Goal: Information Seeking & Learning: Find specific fact

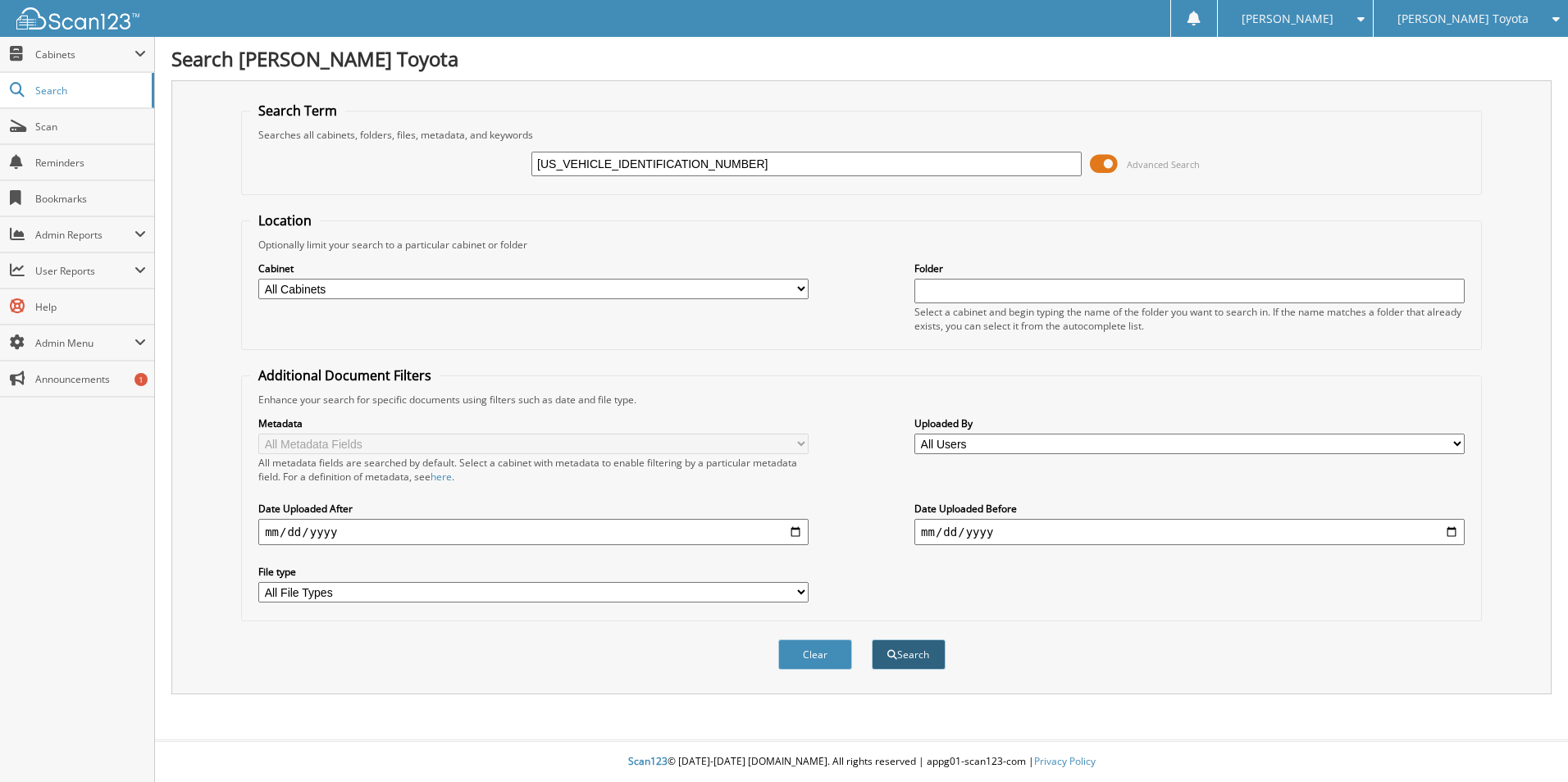
type input "JTEAAAAH9PJ118866"
click at [907, 654] on button "Search" at bounding box center [908, 655] width 74 height 31
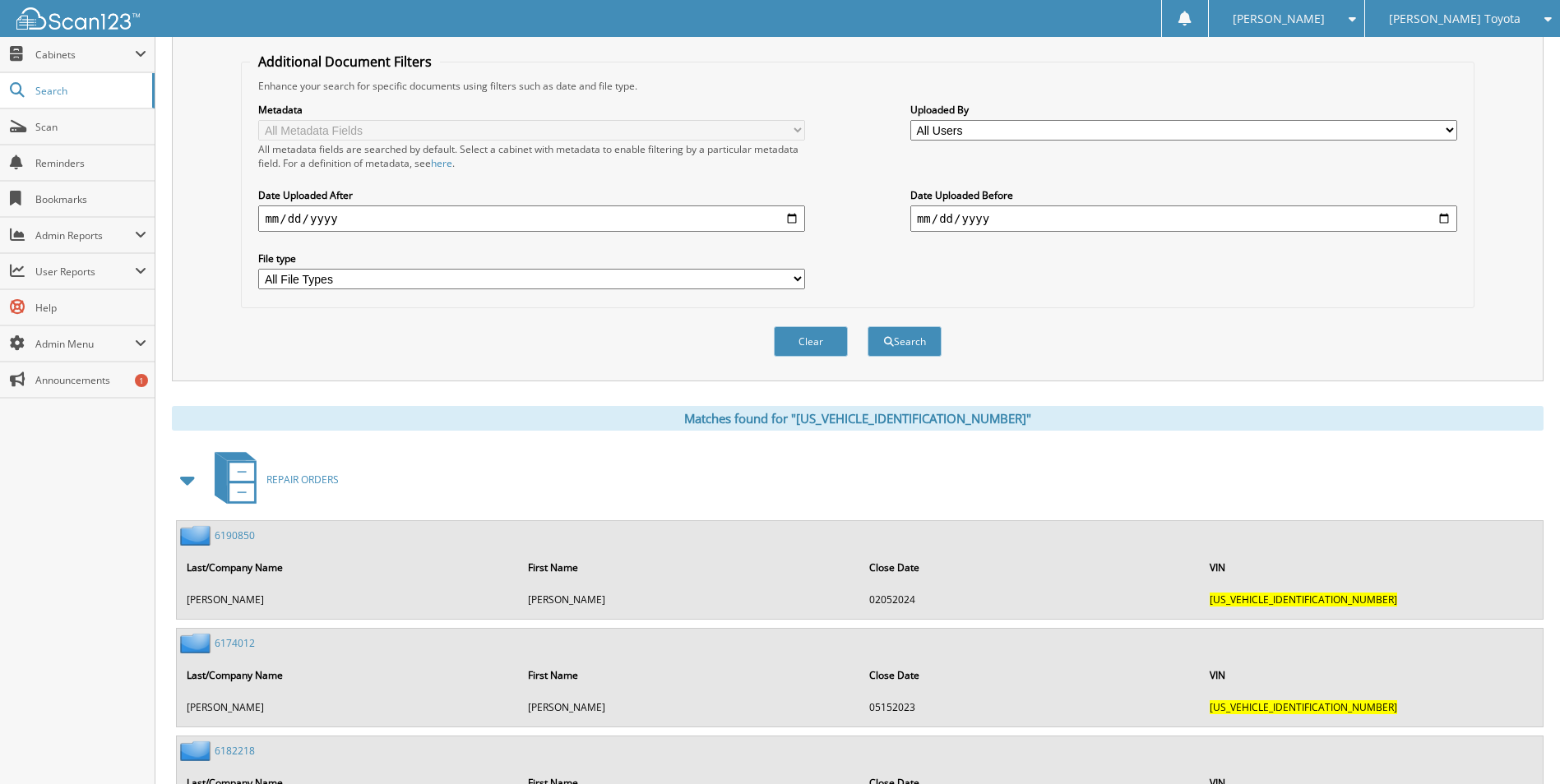
scroll to position [494, 0]
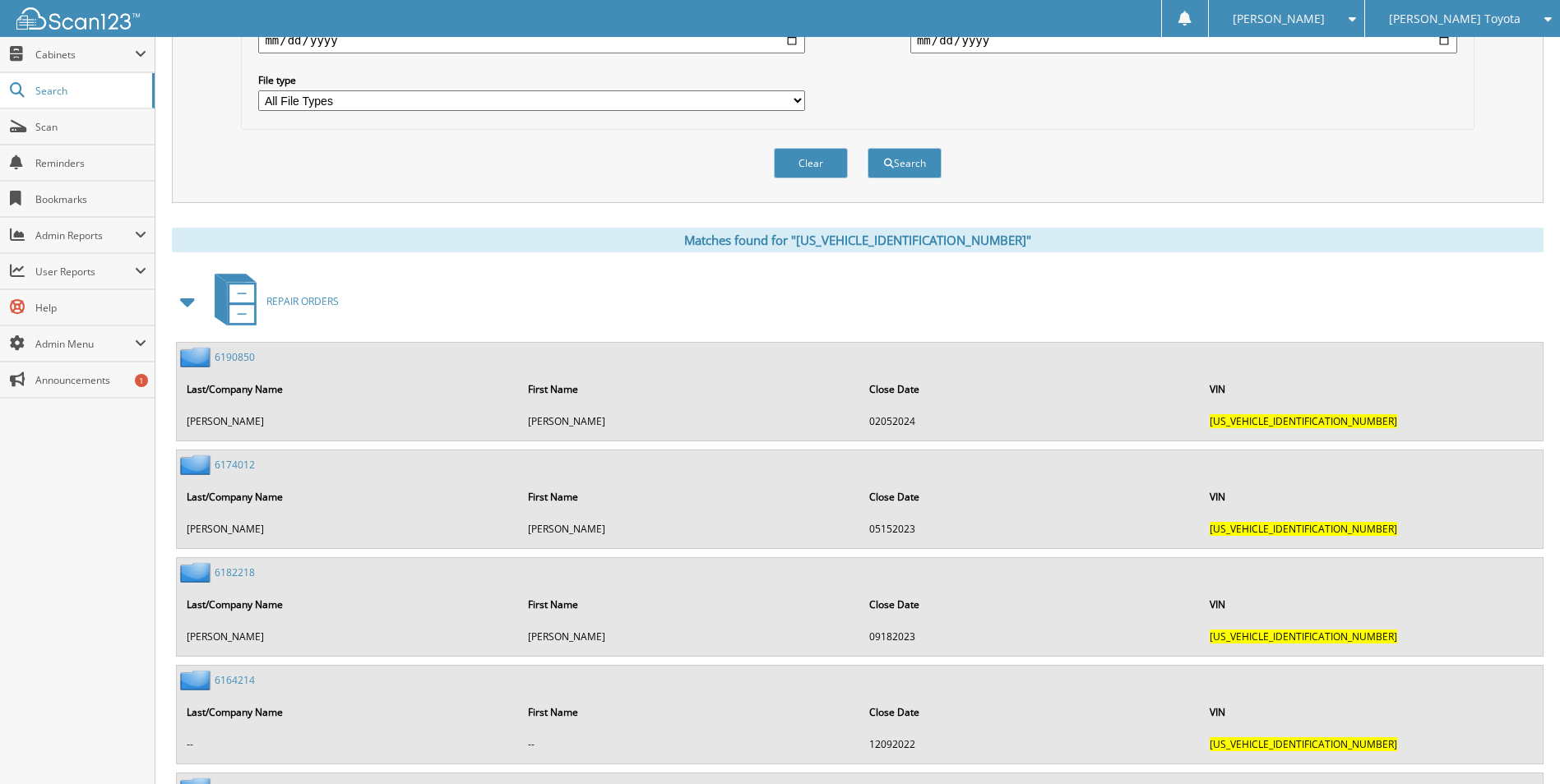
click at [189, 298] on span at bounding box center [188, 301] width 23 height 30
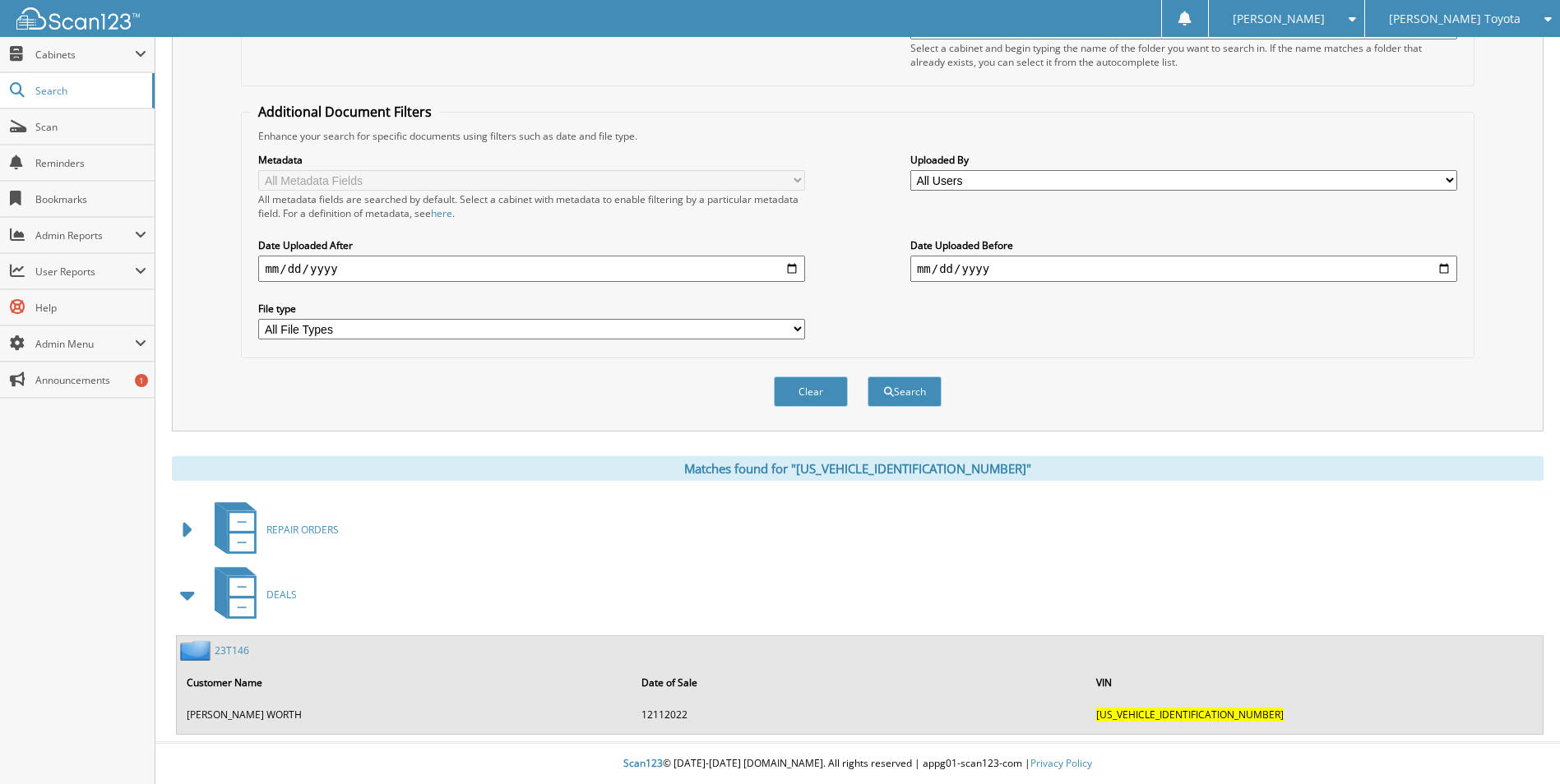
scroll to position [265, 0]
click at [235, 646] on link "23T146" at bounding box center [232, 651] width 35 height 14
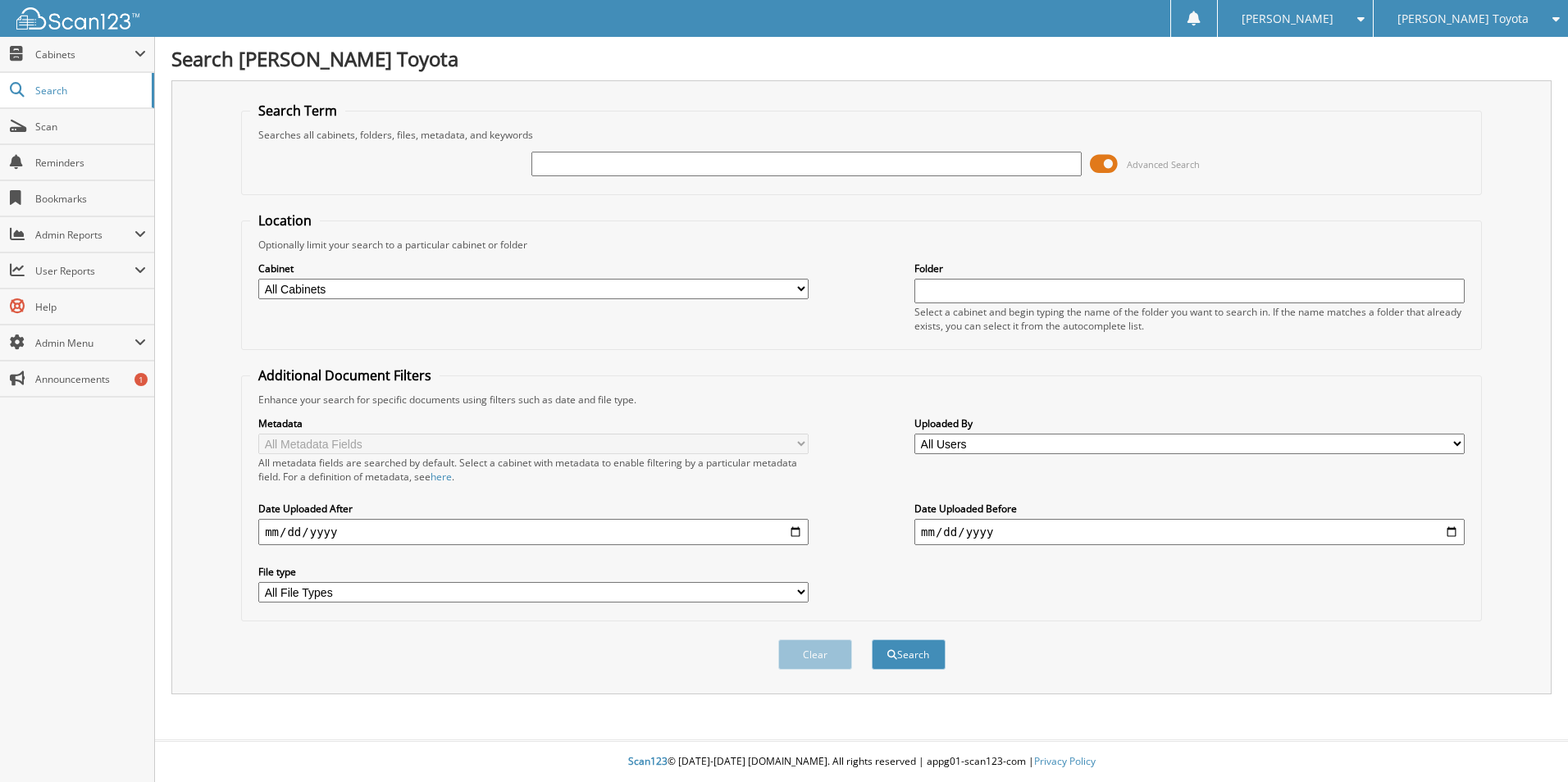
click at [577, 165] on input "text" at bounding box center [807, 164] width 551 height 25
type input "25t868"
click at [872, 640] on button "Search" at bounding box center [908, 655] width 74 height 31
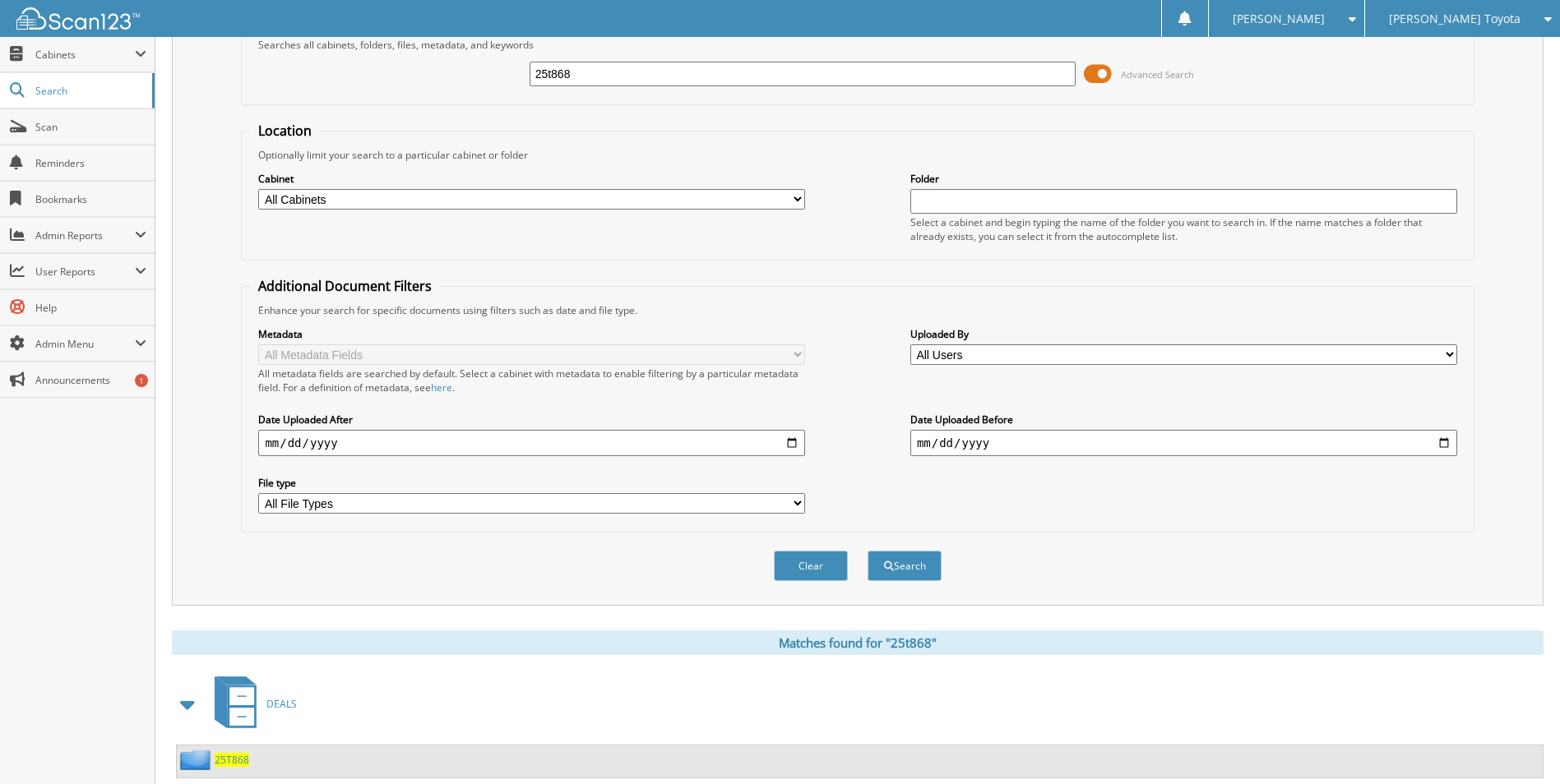
scroll to position [135, 0]
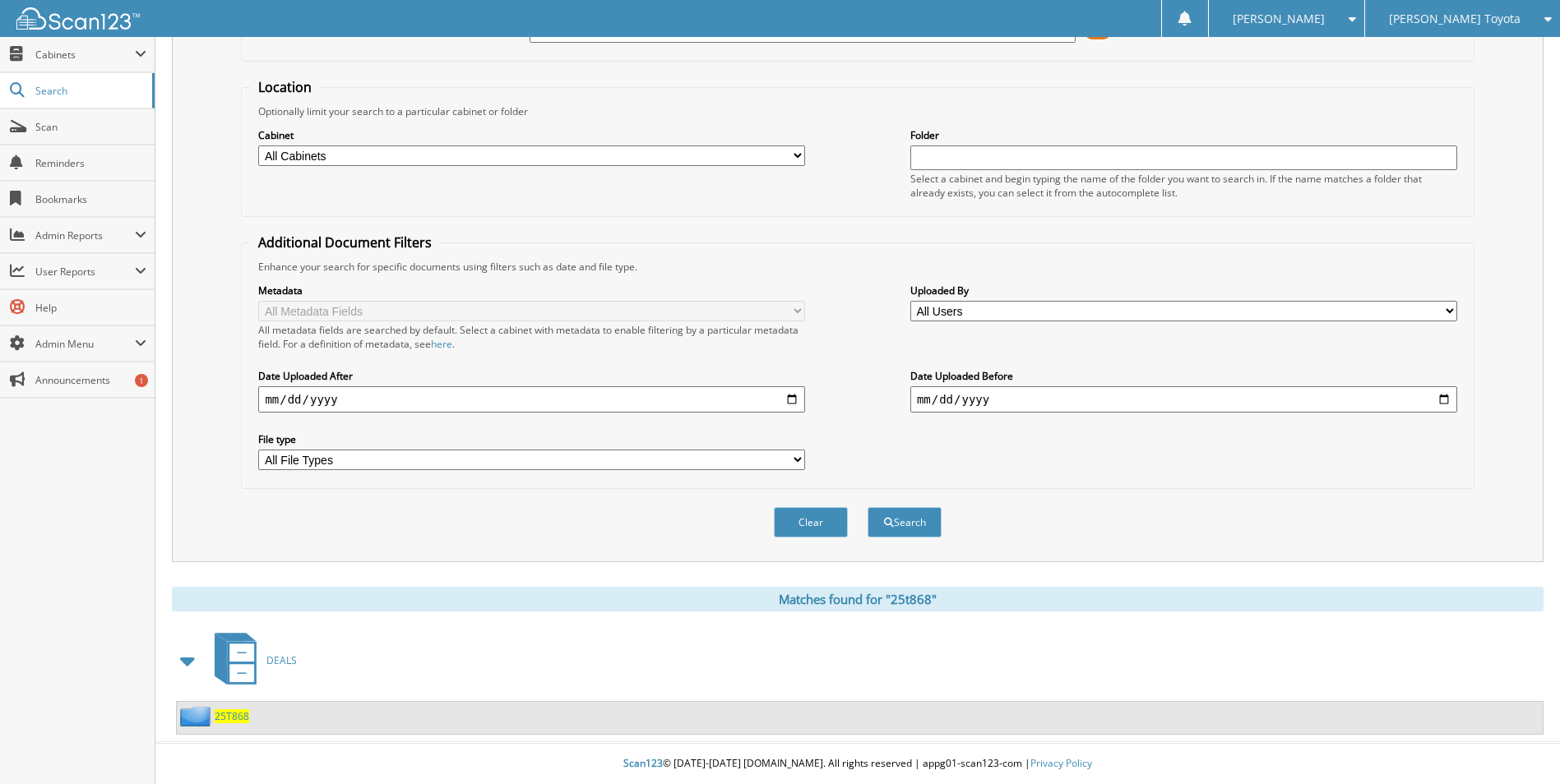
click at [236, 715] on span "25T868" at bounding box center [232, 716] width 35 height 14
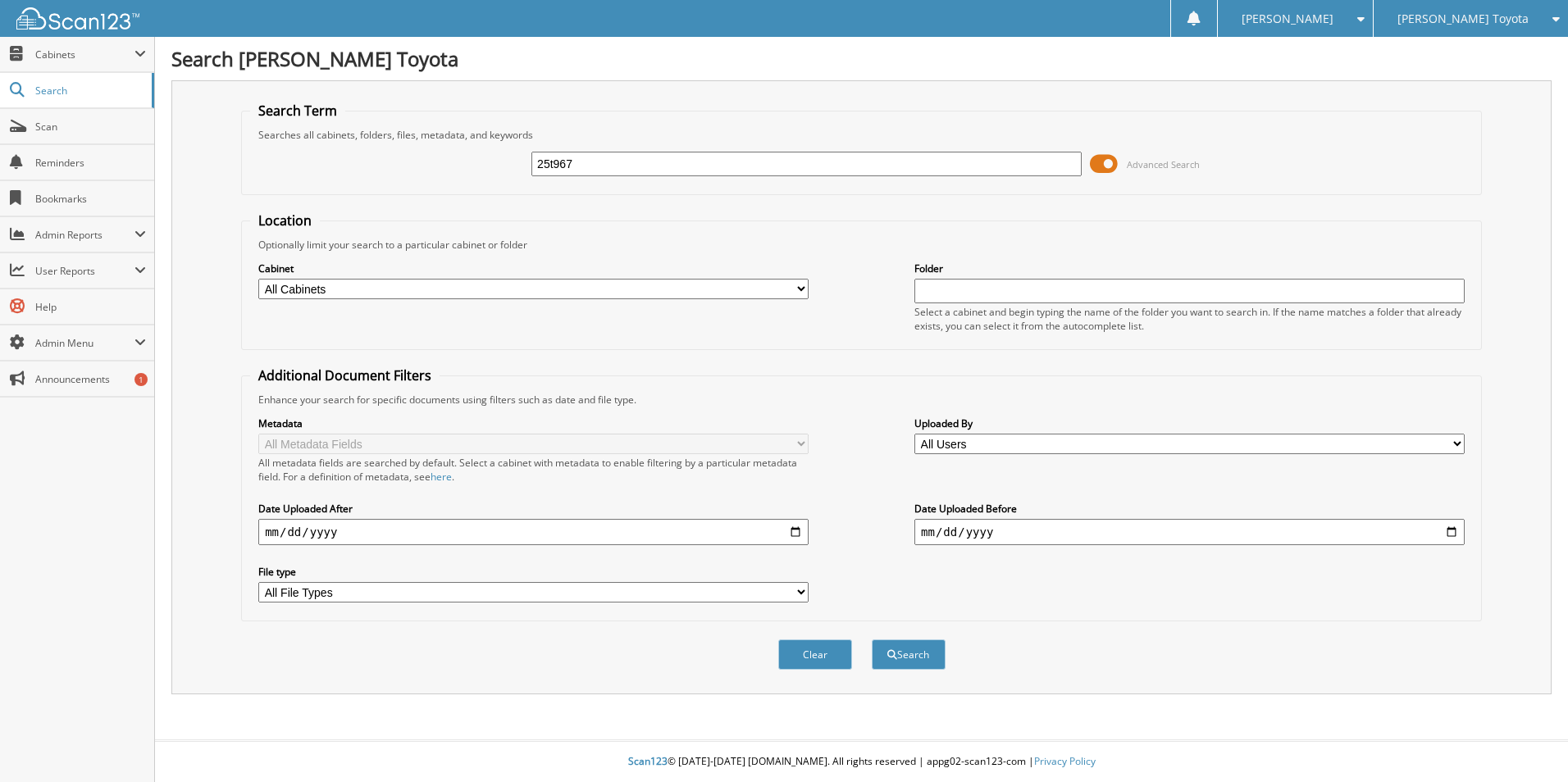
type input "25t967"
click at [872, 640] on button "Search" at bounding box center [908, 655] width 74 height 31
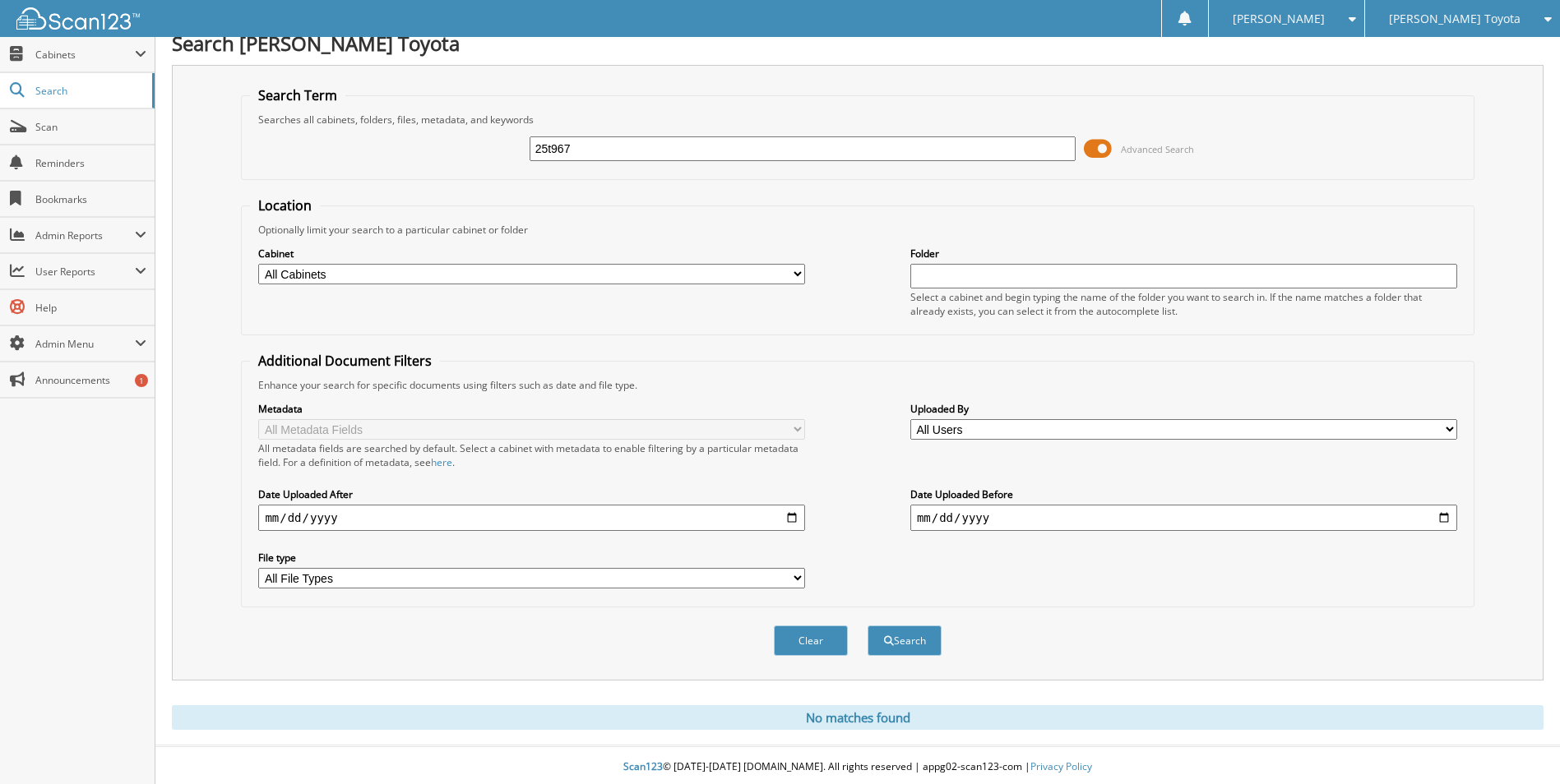
scroll to position [20, 0]
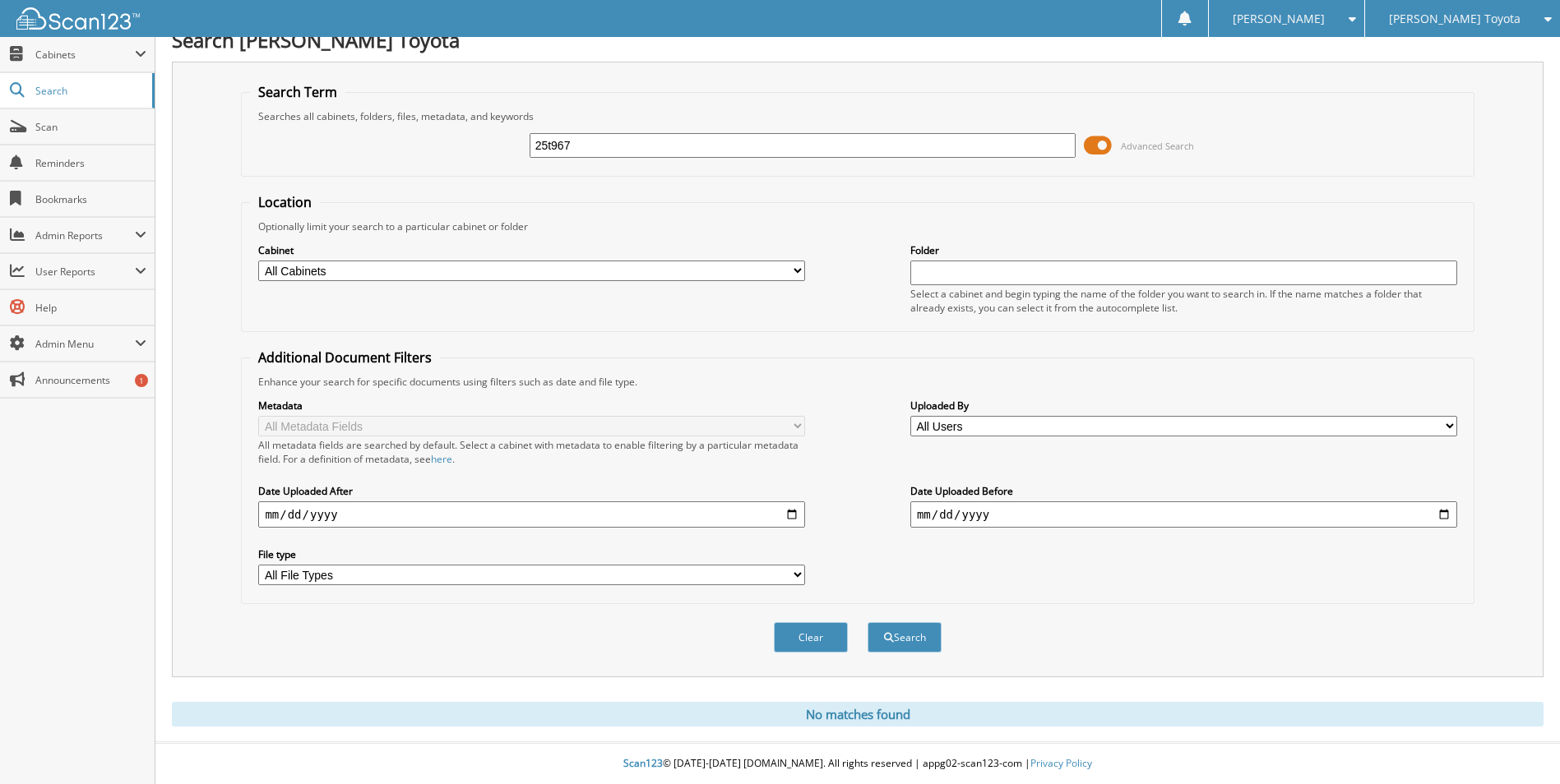
drag, startPoint x: 584, startPoint y: 140, endPoint x: 407, endPoint y: 144, distance: 177.0
click at [407, 144] on div "25t967 Advanced Search" at bounding box center [857, 146] width 1215 height 44
type input "25ul271"
click at [868, 622] on button "Search" at bounding box center [904, 637] width 74 height 31
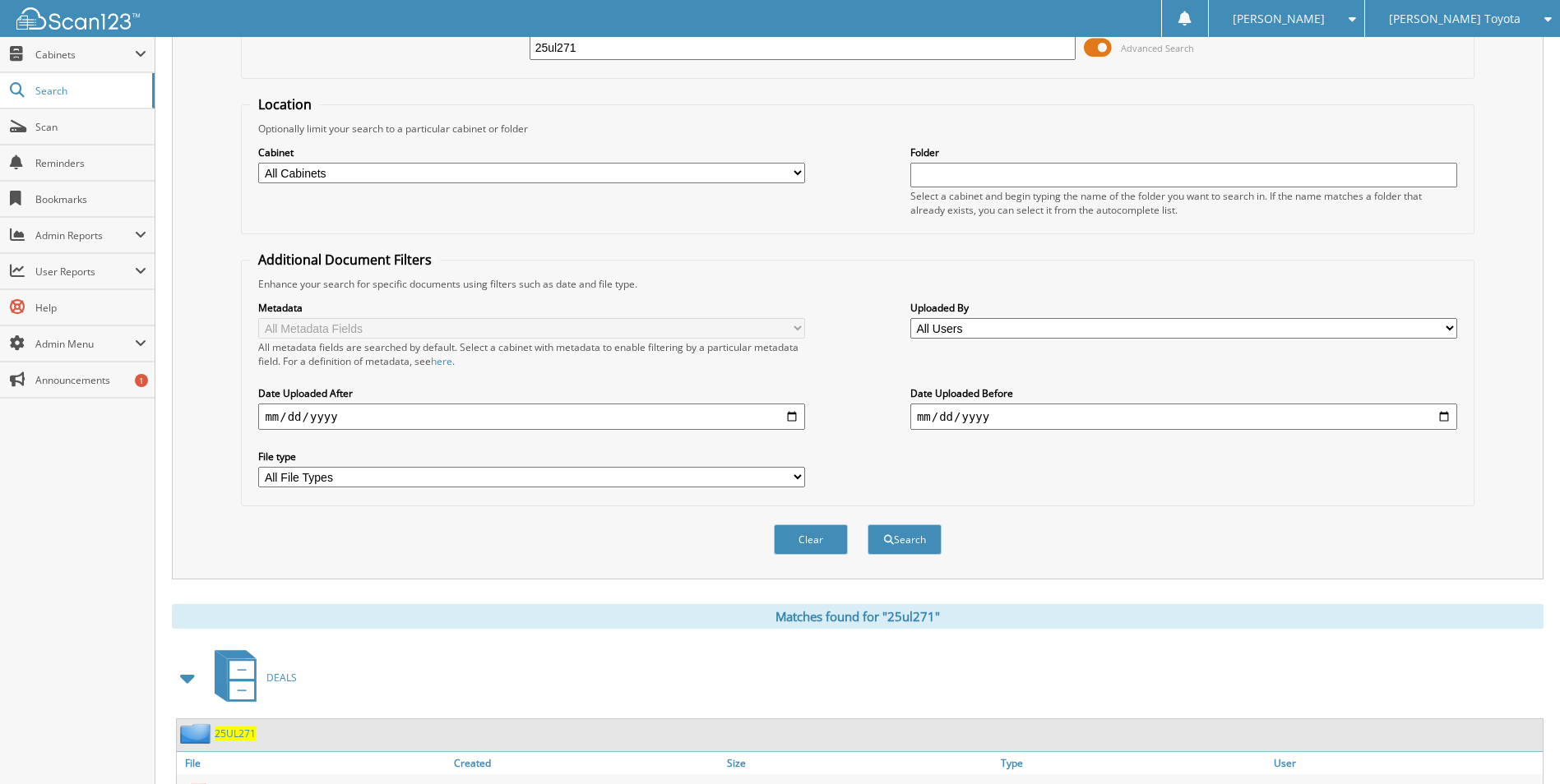
scroll to position [226, 0]
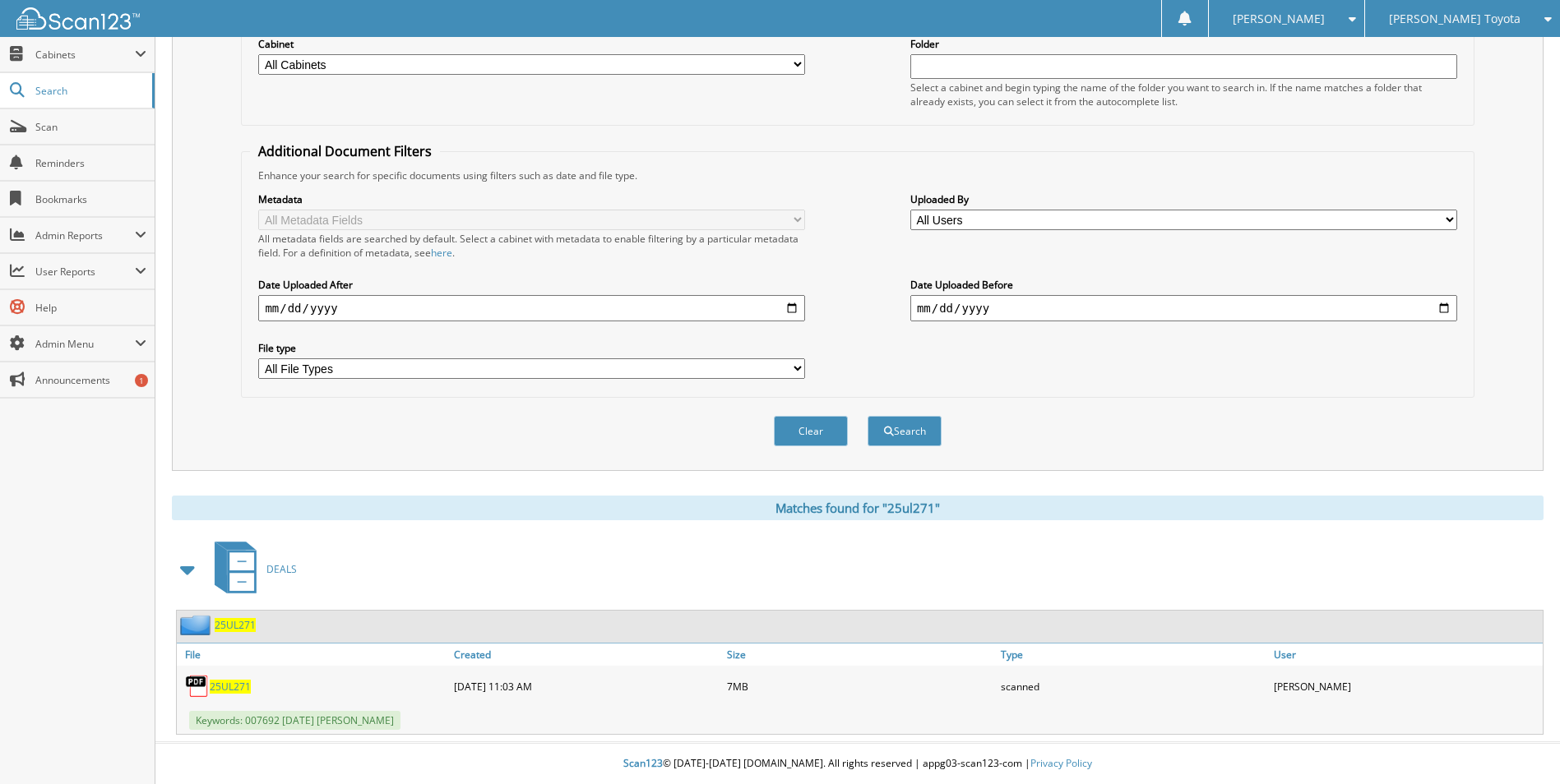
click at [240, 684] on span "25UL271" at bounding box center [230, 686] width 41 height 14
